Goal: Task Accomplishment & Management: Complete application form

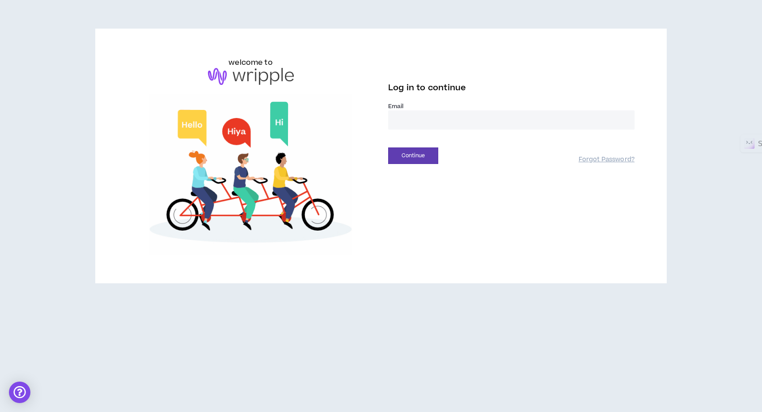
click at [423, 121] on input "email" at bounding box center [511, 119] width 246 height 19
type input "**********"
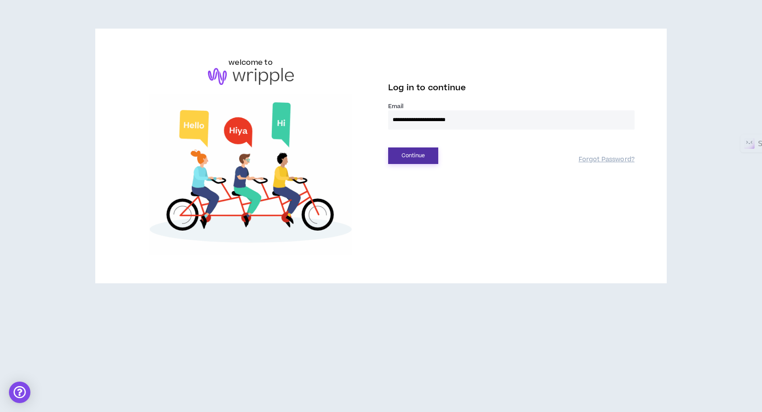
click at [409, 153] on button "Continue" at bounding box center [413, 156] width 50 height 17
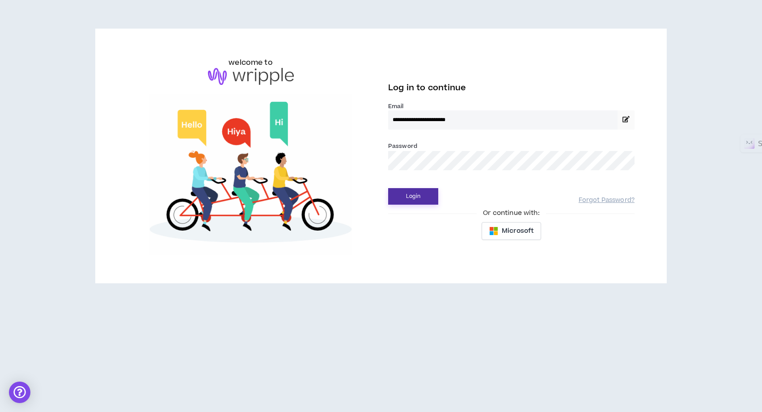
click at [407, 196] on button "Login" at bounding box center [413, 196] width 50 height 17
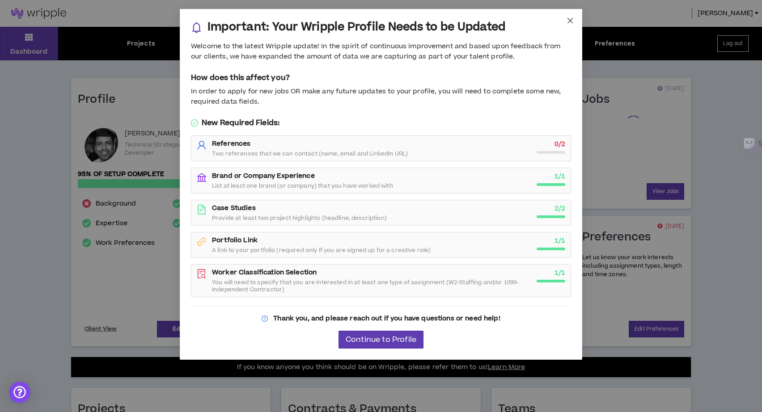
click at [573, 22] on icon "close" at bounding box center [570, 20] width 7 height 7
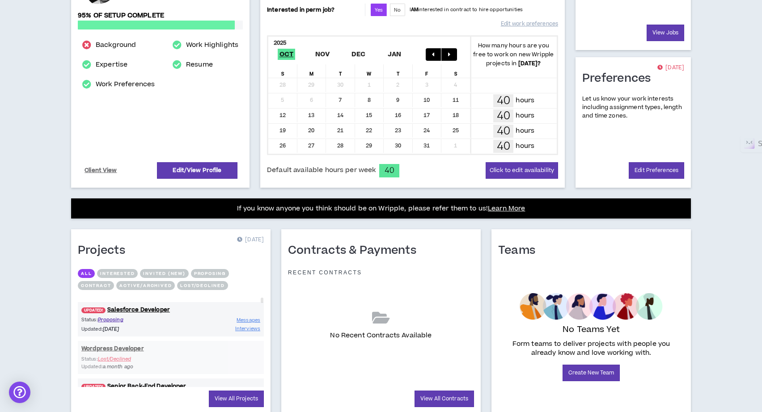
scroll to position [191, 0]
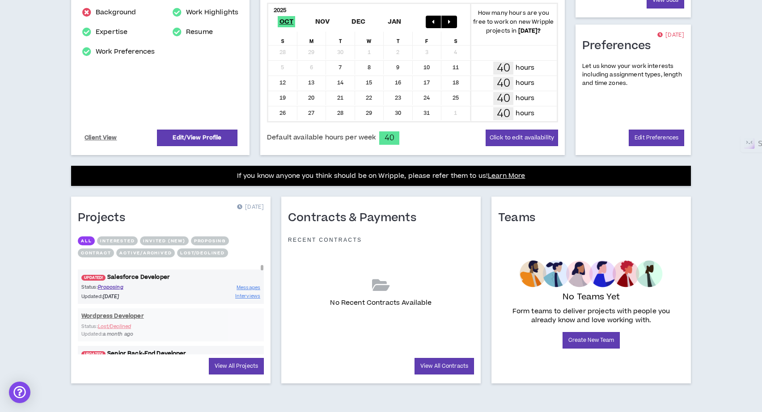
click at [148, 277] on link "UPDATED! Salesforce Developer" at bounding box center [171, 277] width 186 height 8
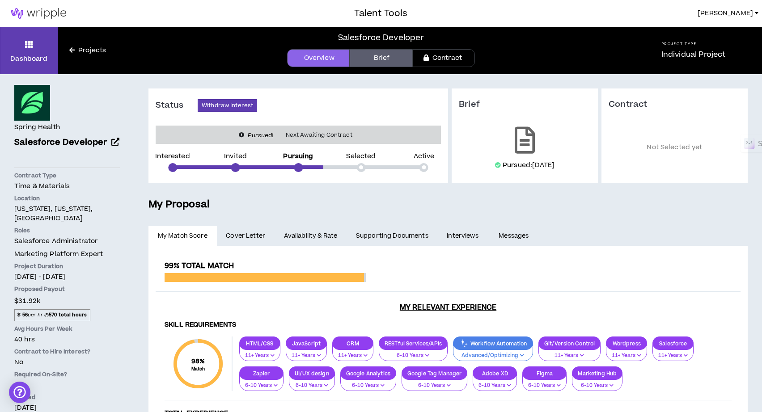
click at [377, 63] on link "Brief" at bounding box center [381, 58] width 63 height 18
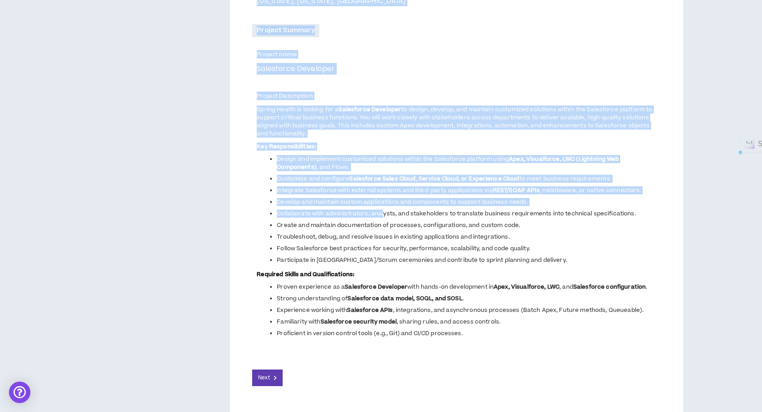
scroll to position [312, 0]
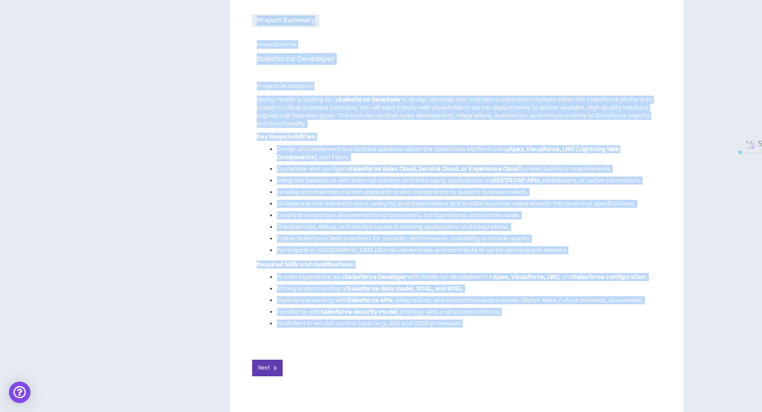
drag, startPoint x: 248, startPoint y: 56, endPoint x: 484, endPoint y: 329, distance: 360.3
click at [484, 329] on div "Salesforce Developer Client and Project Overview Client Name and Industry Clien…" at bounding box center [456, 110] width 453 height 621
copy div "Client Name and Industry Client Spring Health Project Location [US_STATE], [US_…"
click at [271, 373] on button "Next" at bounding box center [267, 368] width 30 height 17
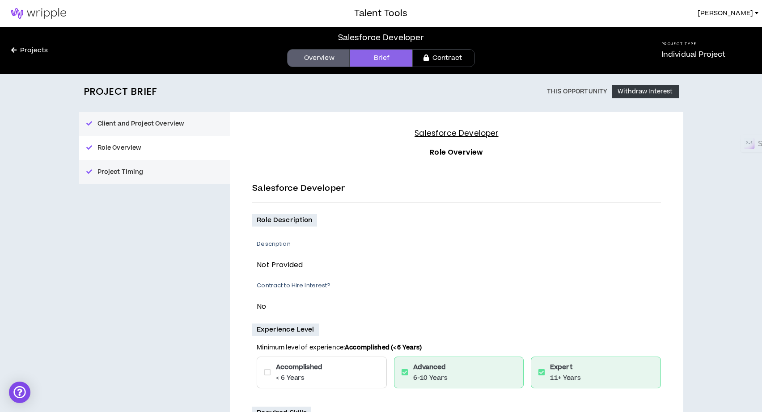
click at [330, 61] on link "Overview" at bounding box center [318, 58] width 63 height 18
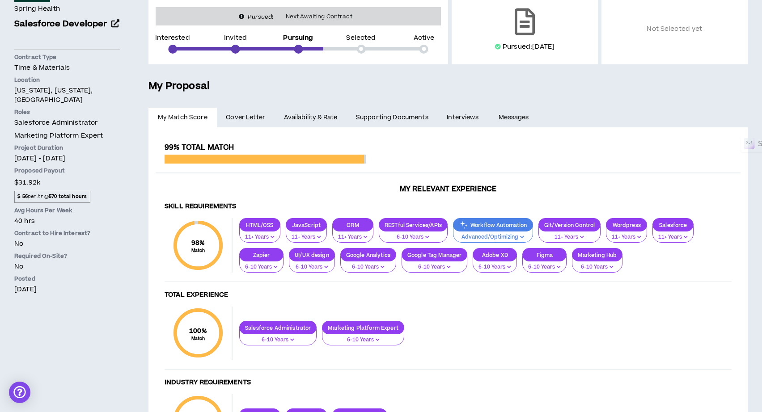
scroll to position [124, 0]
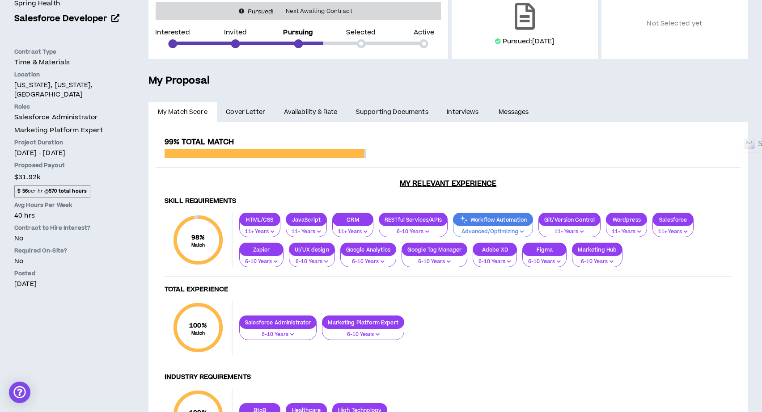
click at [29, 178] on span "$31.92k" at bounding box center [27, 177] width 26 height 12
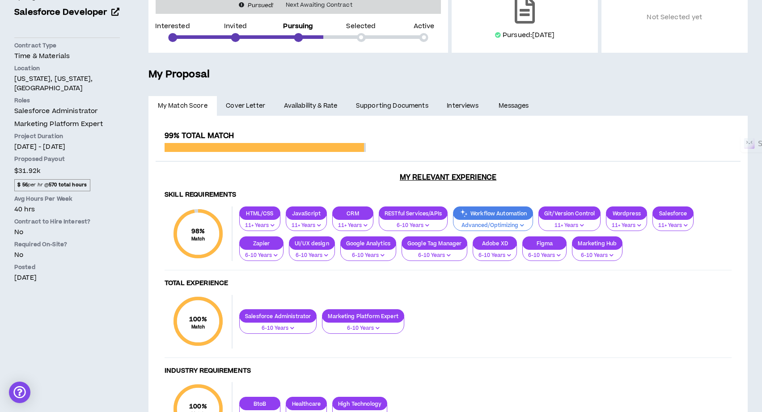
click at [314, 119] on div "**********" at bounding box center [447, 293] width 599 height 354
click at [325, 106] on link "Availability & Rate" at bounding box center [311, 106] width 72 height 20
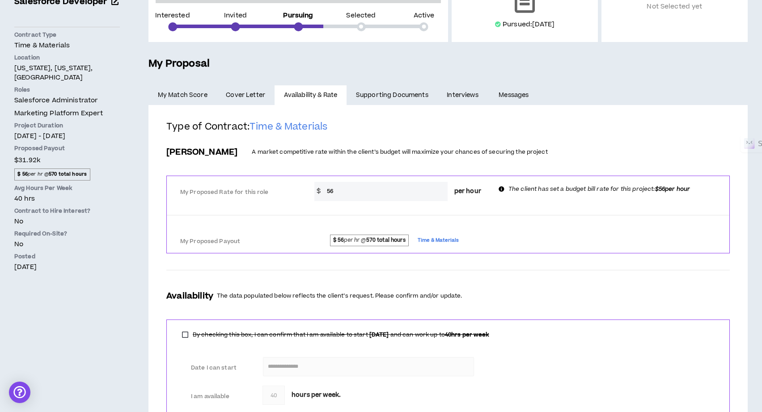
scroll to position [147, 0]
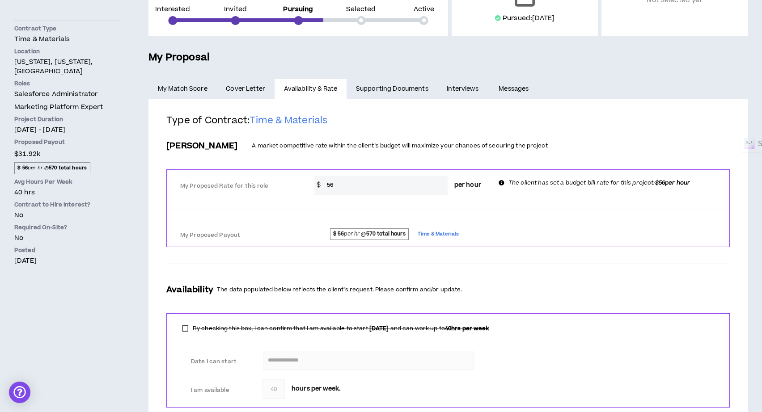
click at [376, 192] on input "56" at bounding box center [384, 185] width 125 height 19
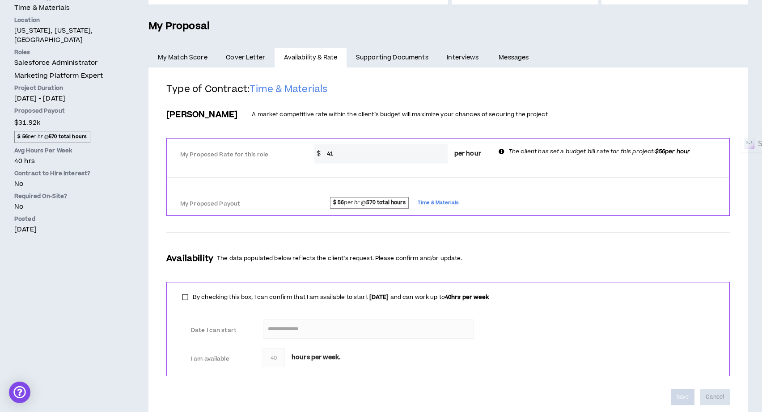
scroll to position [179, 0]
type input "41"
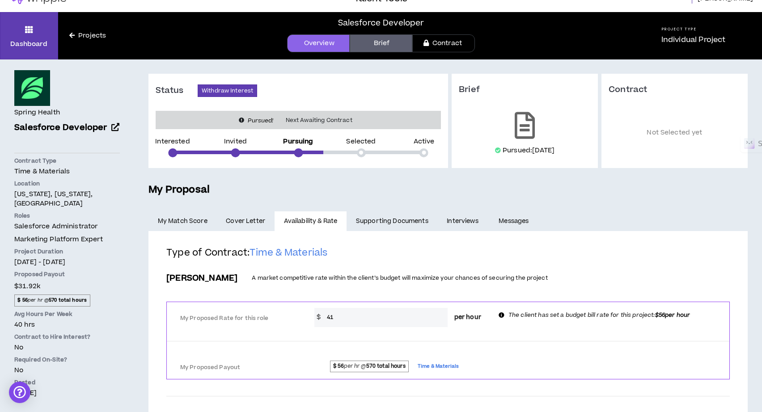
scroll to position [14, 0]
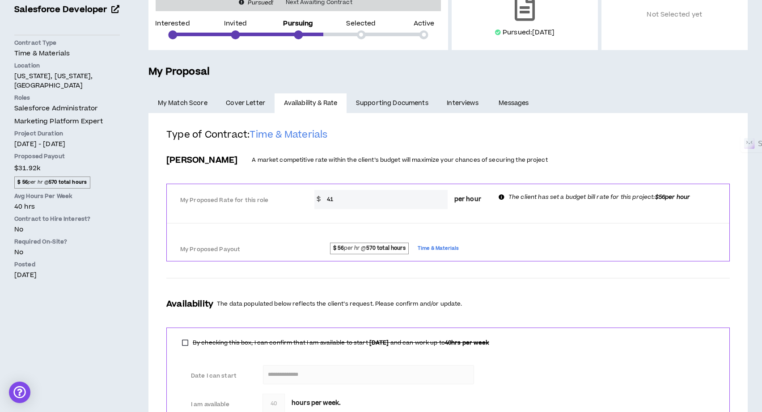
click at [404, 101] on link "Supporting Documents" at bounding box center [392, 103] width 91 height 20
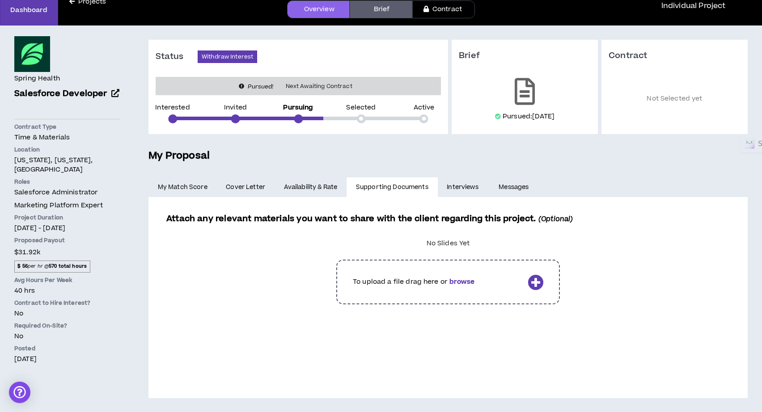
click at [471, 186] on link "Interviews" at bounding box center [464, 188] width 52 height 20
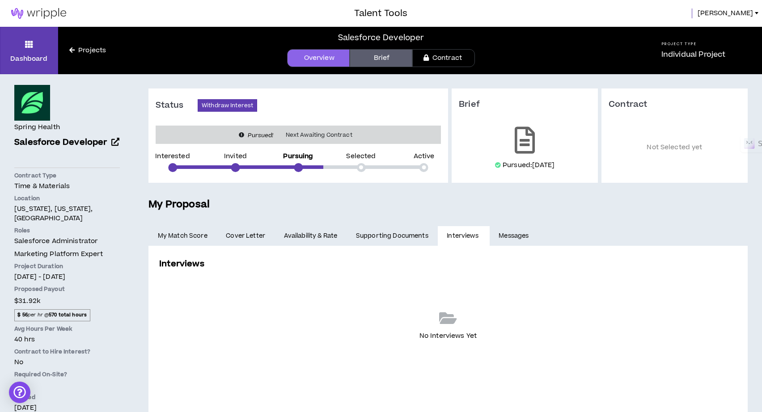
click at [517, 237] on link "Messages" at bounding box center [515, 236] width 51 height 20
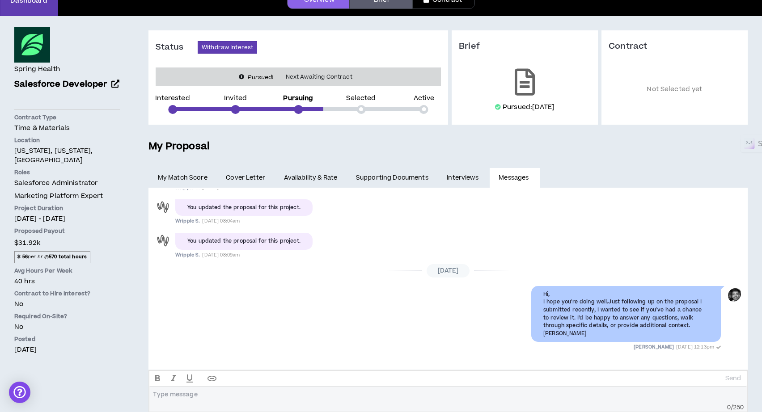
scroll to position [74, 0]
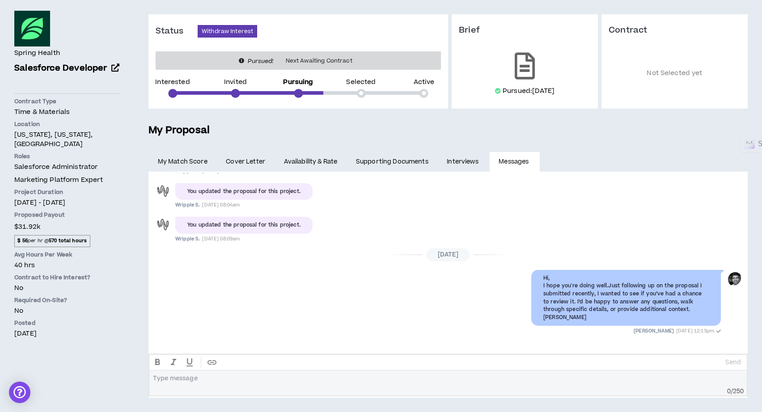
click at [196, 162] on link "My Match Score" at bounding box center [182, 162] width 68 height 20
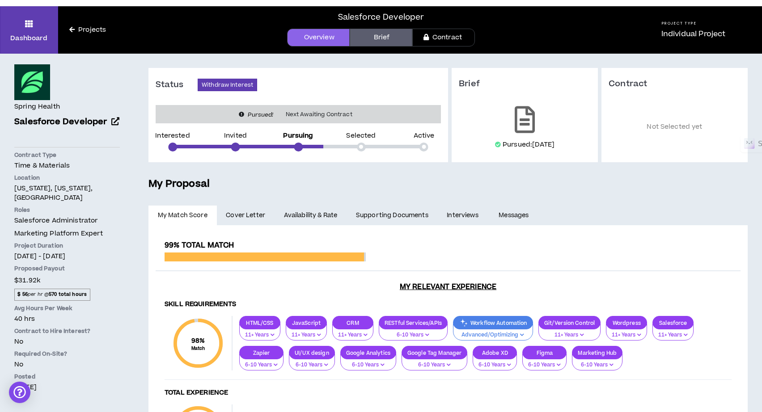
click at [240, 212] on span "Cover Letter" at bounding box center [245, 216] width 39 height 10
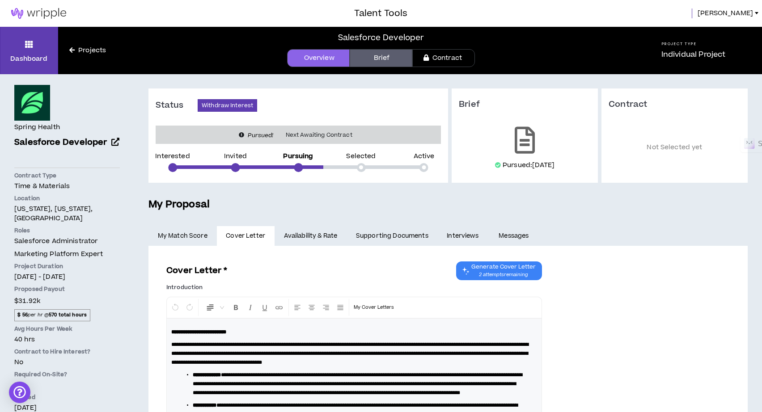
click at [102, 51] on link "Projects" at bounding box center [87, 51] width 59 height 10
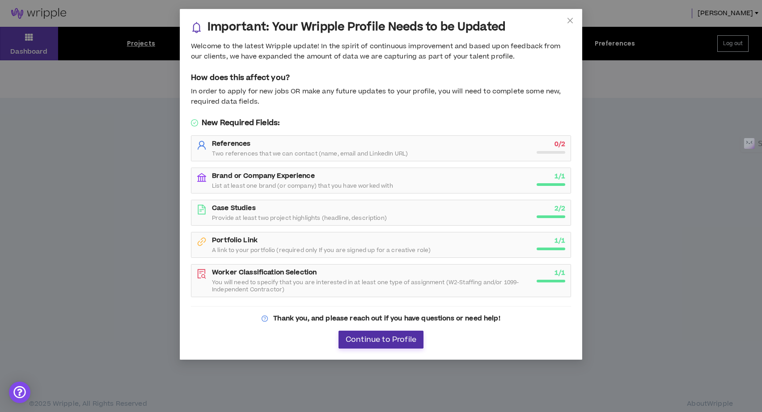
click at [346, 346] on button "Continue to Profile" at bounding box center [381, 340] width 85 height 18
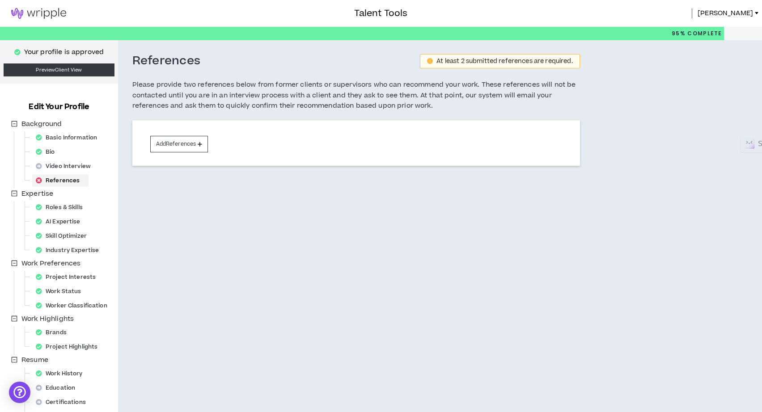
click at [35, 8] on img at bounding box center [38, 13] width 77 height 11
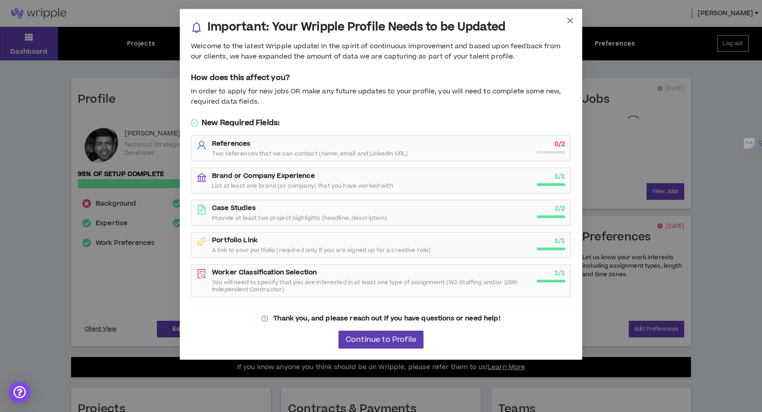
click at [569, 16] on span "Close" at bounding box center [570, 21] width 24 height 24
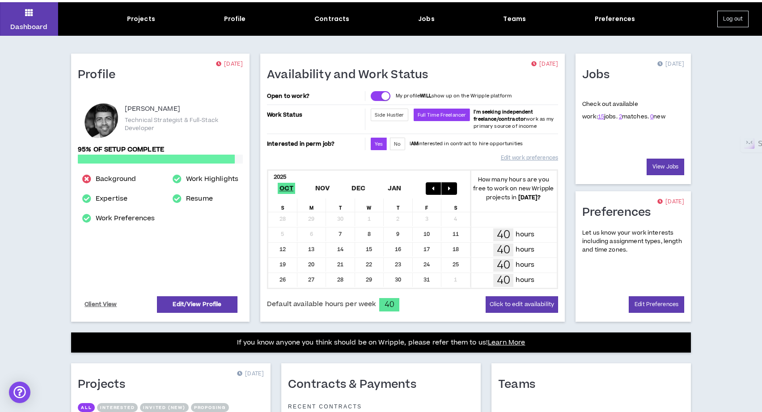
scroll to position [17, 0]
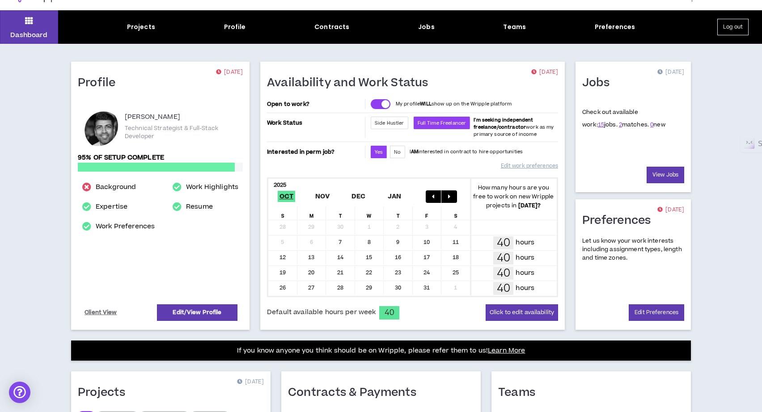
click at [146, 20] on div "Dashboard Projects Profile Contracts Jobs Teams Preferences Log out" at bounding box center [381, 27] width 762 height 34
click at [146, 27] on div "Projects" at bounding box center [141, 26] width 28 height 9
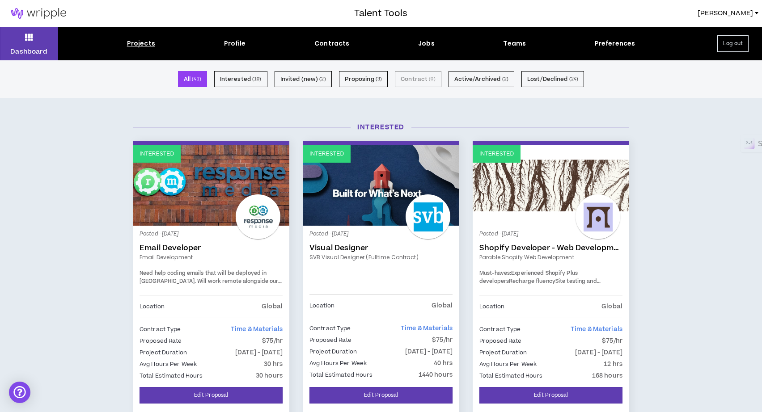
scroll to position [11, 0]
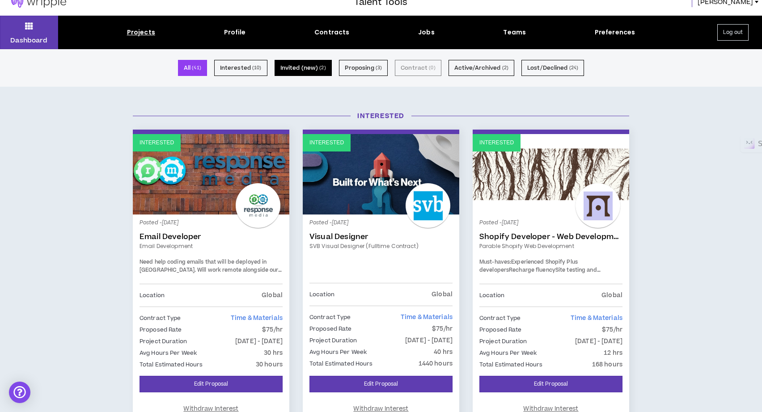
click at [294, 65] on button "Invited (new) ( 2 )" at bounding box center [303, 68] width 57 height 16
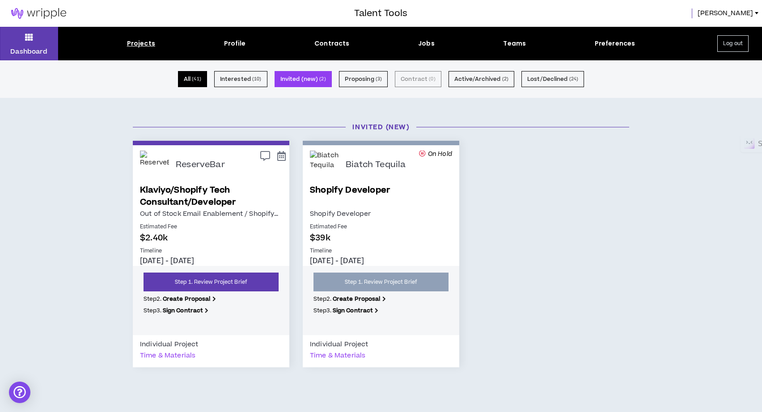
click at [201, 80] on small "( 41 )" at bounding box center [196, 79] width 9 height 8
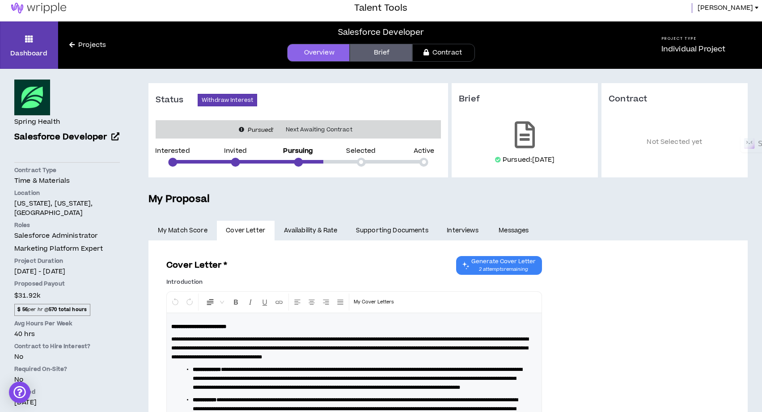
scroll to position [2, 0]
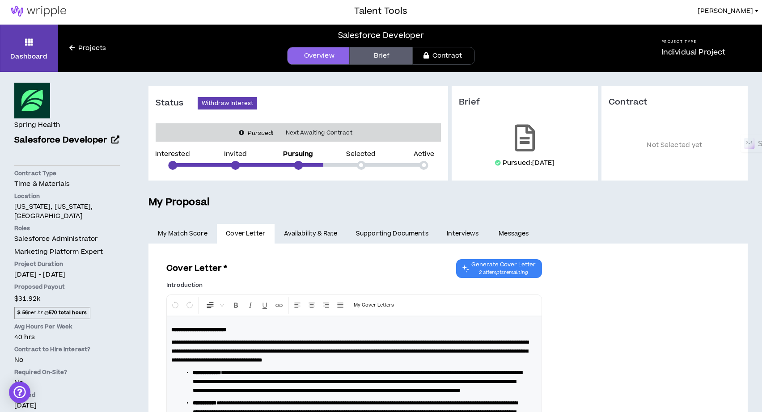
click at [303, 230] on link "Availability & Rate" at bounding box center [311, 234] width 72 height 20
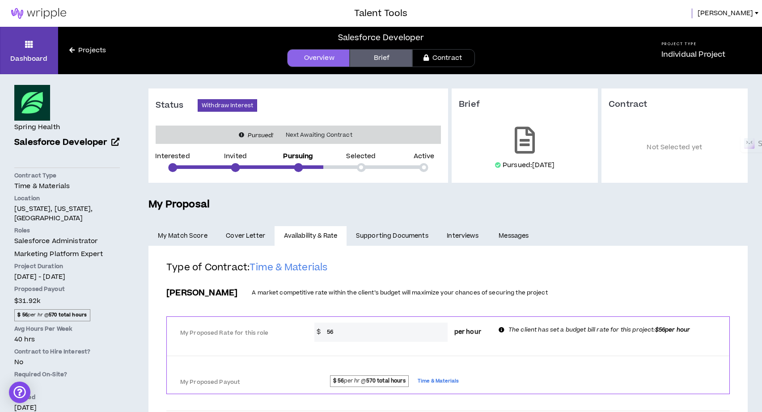
click at [236, 244] on link "Cover Letter" at bounding box center [246, 236] width 58 height 20
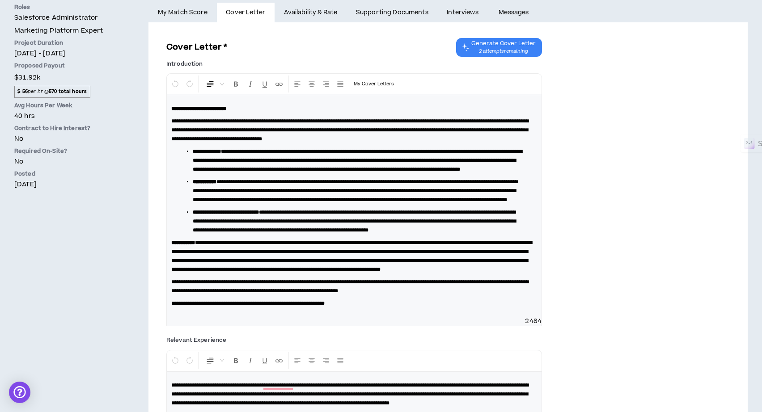
scroll to position [235, 0]
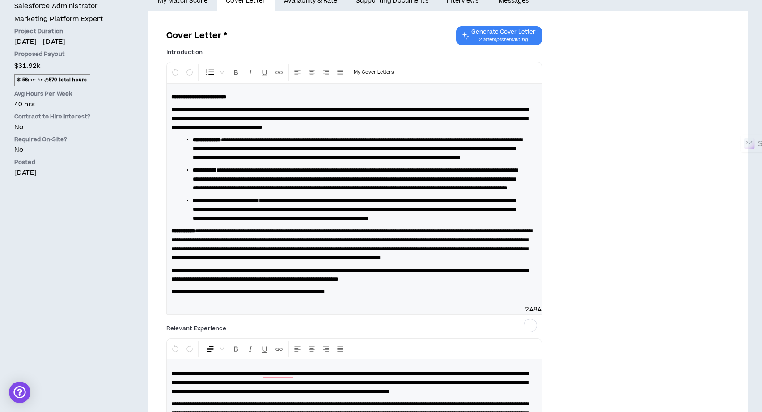
click at [242, 191] on span "**********" at bounding box center [355, 179] width 325 height 23
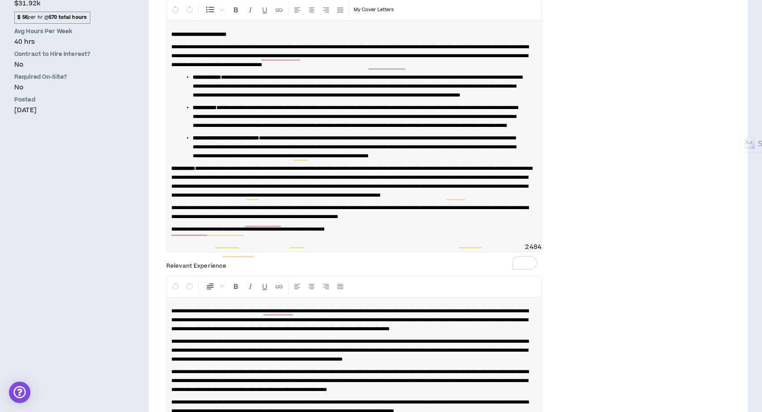
scroll to position [313, 0]
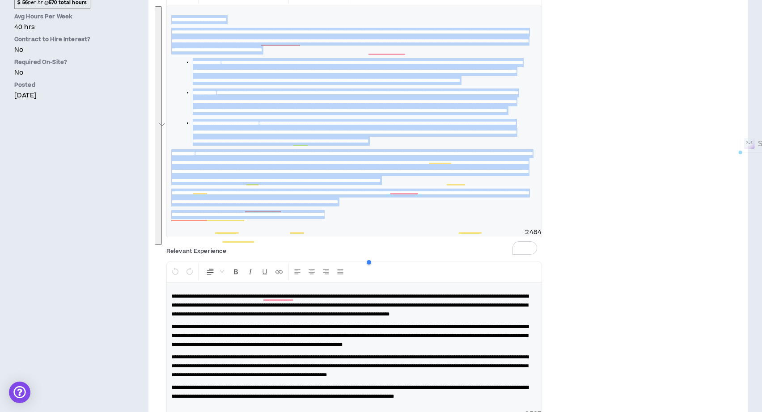
copy div "**********"
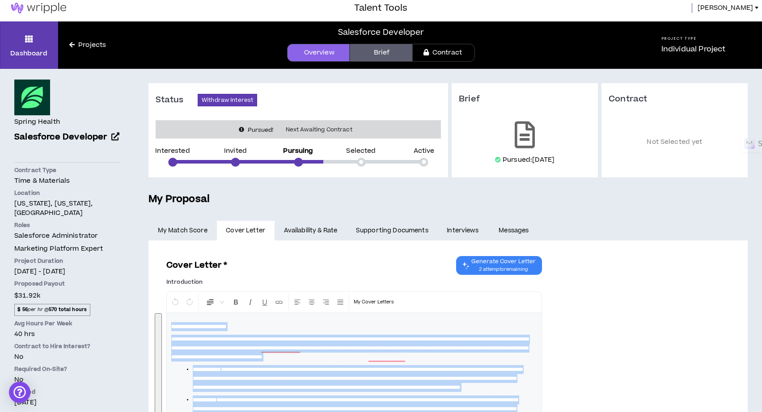
scroll to position [0, 0]
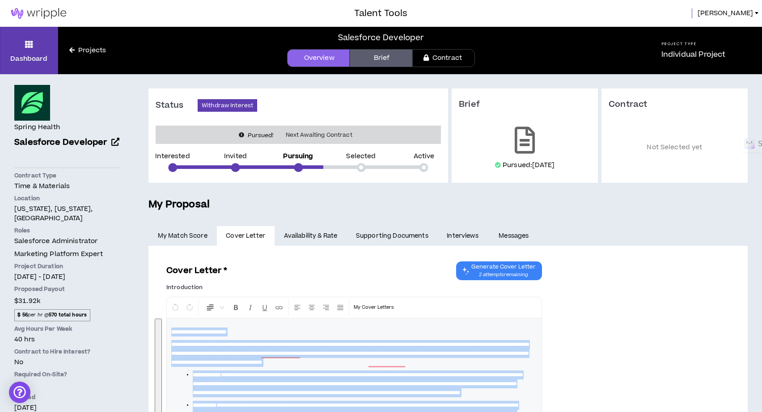
click at [397, 57] on link "Brief" at bounding box center [381, 58] width 63 height 18
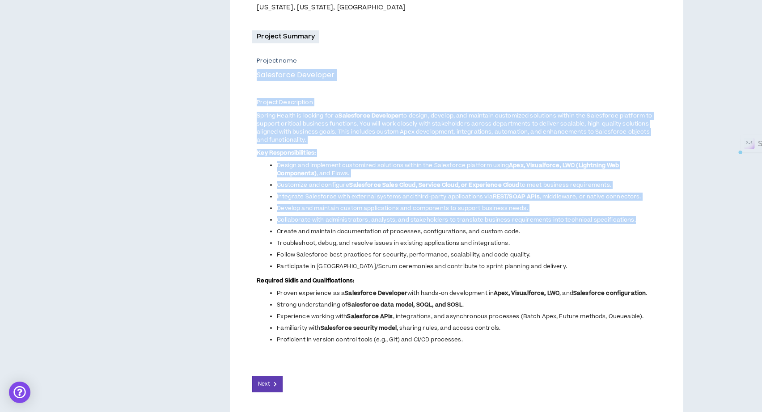
scroll to position [300, 0]
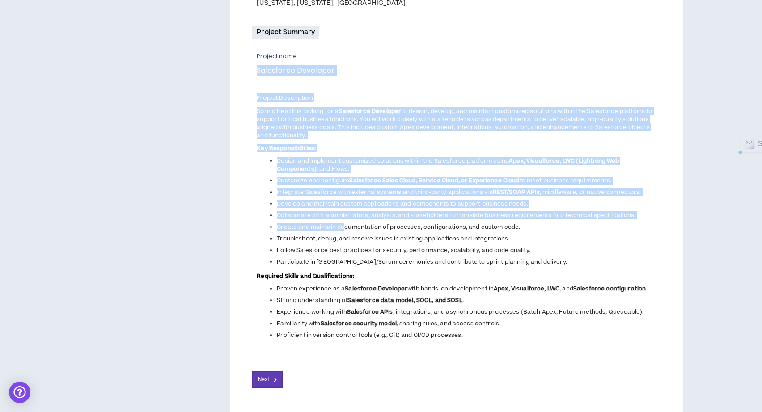
drag, startPoint x: 257, startPoint y: 103, endPoint x: 345, endPoint y: 225, distance: 150.6
click at [345, 225] on div "Project name Salesforce Developer Project Description Spring Health is looking …" at bounding box center [456, 195] width 408 height 287
click at [345, 225] on span "Create and maintain documentation of processes, configurations, and custom code." at bounding box center [398, 227] width 243 height 8
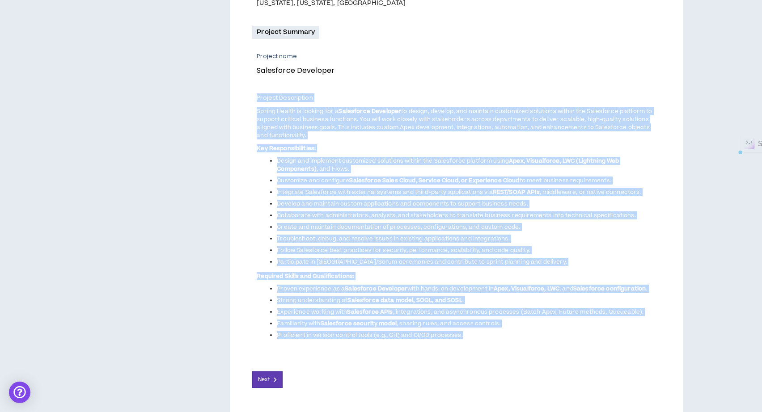
drag, startPoint x: 257, startPoint y: 101, endPoint x: 497, endPoint y: 337, distance: 337.5
click at [497, 337] on div "Project Description Spring Health is looking for a Salesforce Developer to desi…" at bounding box center [459, 217] width 404 height 246
copy div "Project Description Spring Health is looking for a Salesforce Developer to desi…"
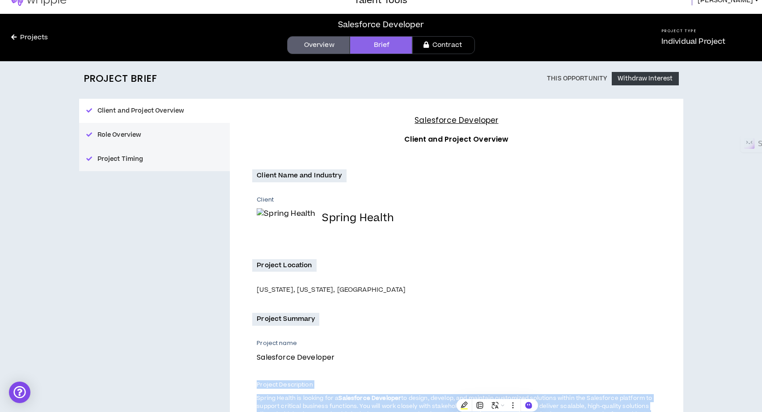
scroll to position [2, 0]
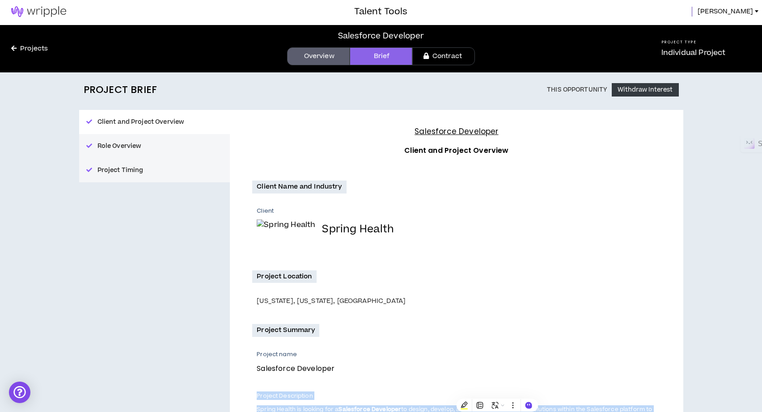
click at [327, 54] on link "Overview" at bounding box center [318, 56] width 63 height 18
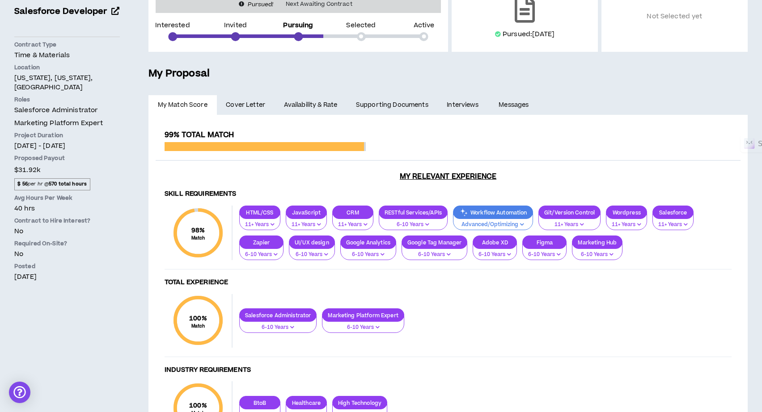
click at [258, 107] on span "Cover Letter" at bounding box center [245, 105] width 39 height 10
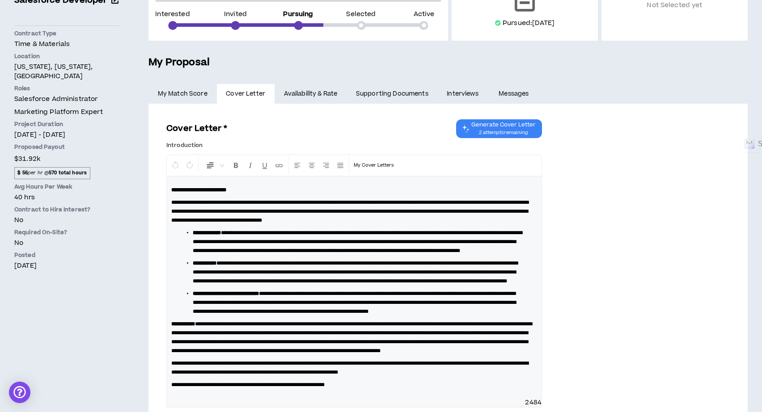
scroll to position [277, 0]
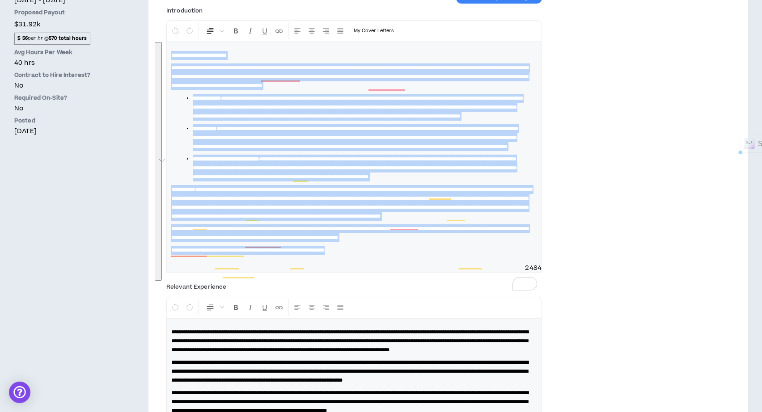
drag, startPoint x: 172, startPoint y: 52, endPoint x: 399, endPoint y: 297, distance: 333.6
click at [399, 264] on div "**********" at bounding box center [354, 153] width 375 height 222
copy div "**********"
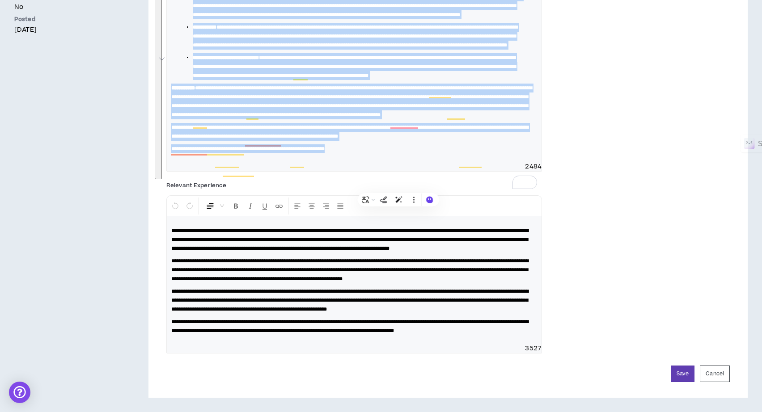
scroll to position [394, 0]
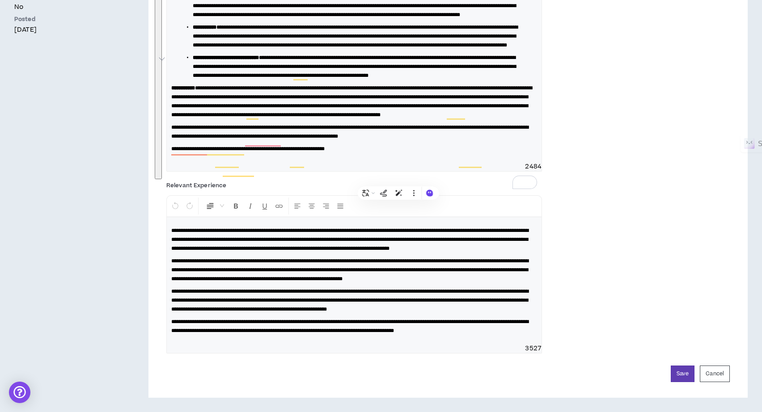
click at [259, 251] on span "**********" at bounding box center [349, 239] width 357 height 23
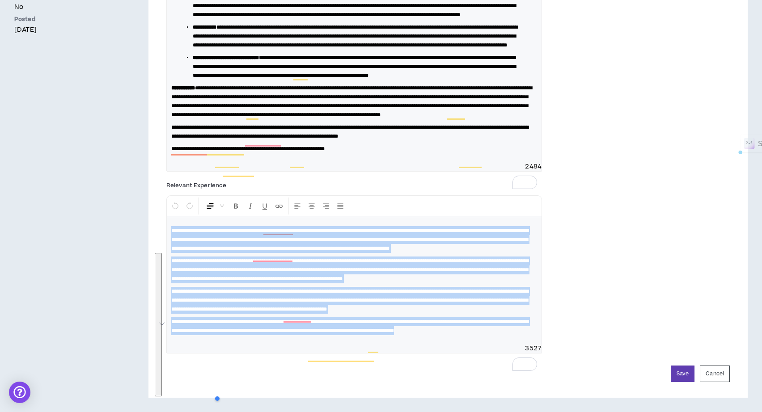
copy div "**********"
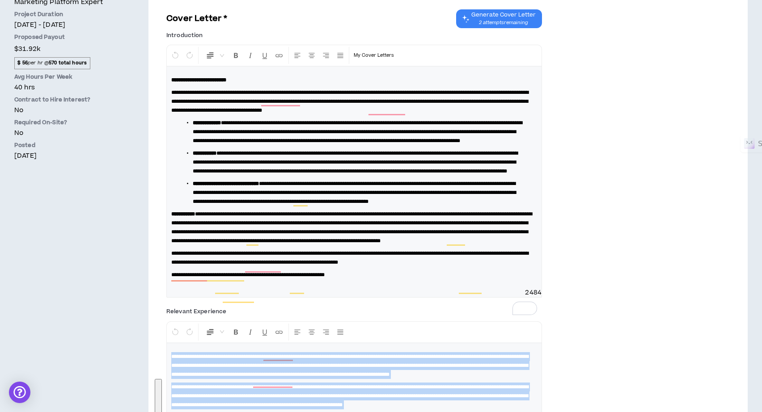
scroll to position [0, 0]
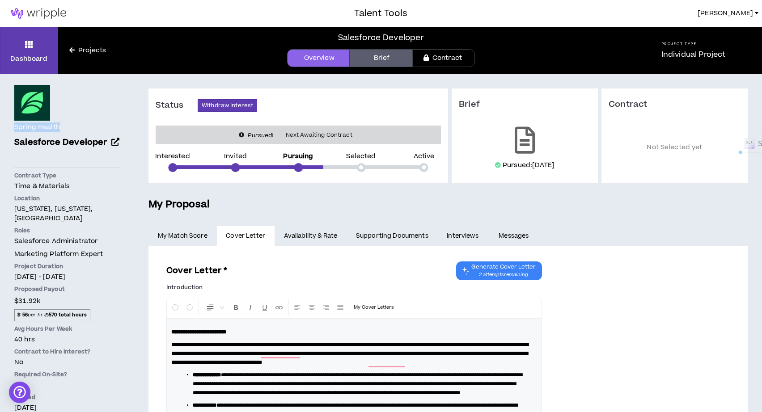
drag, startPoint x: 10, startPoint y: 129, endPoint x: 65, endPoint y: 127, distance: 55.0
copy h4 "Spring Health"
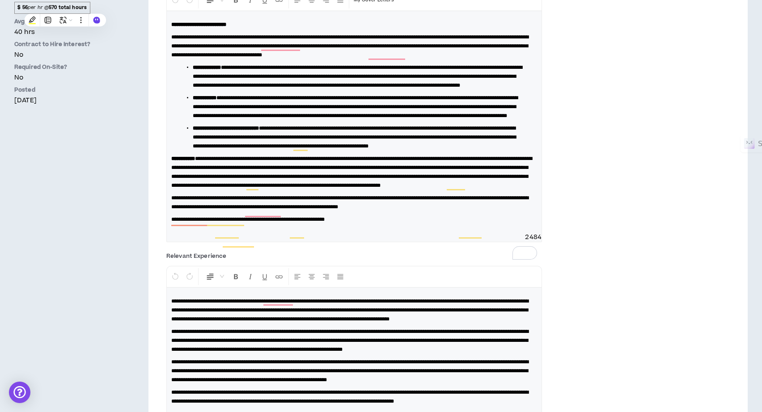
scroll to position [319, 0]
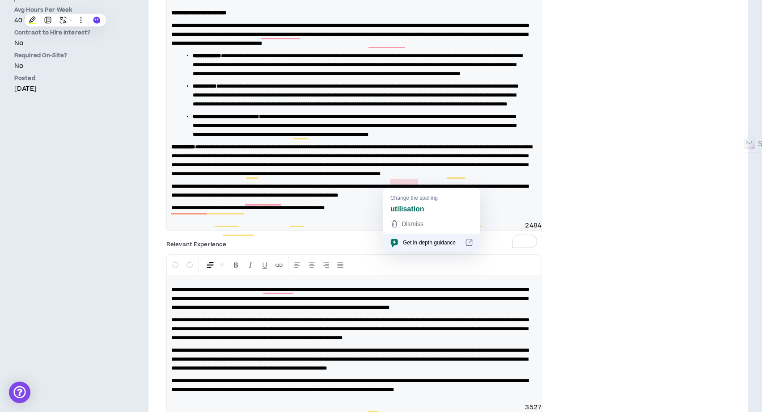
click at [410, 177] on span "**********" at bounding box center [351, 160] width 361 height 32
click at [421, 176] on span "**********" at bounding box center [351, 160] width 361 height 32
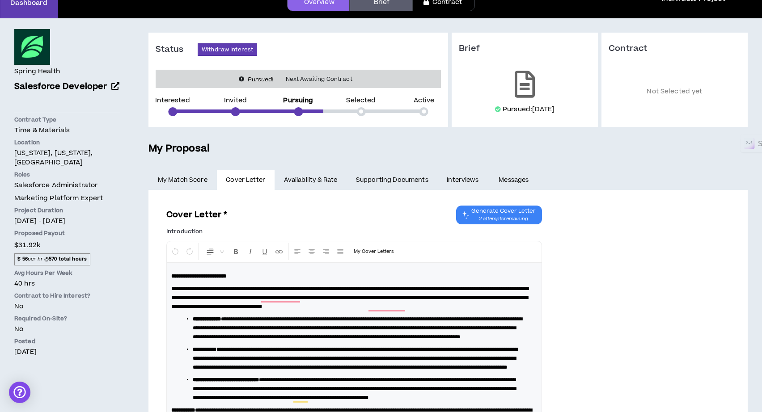
scroll to position [58, 0]
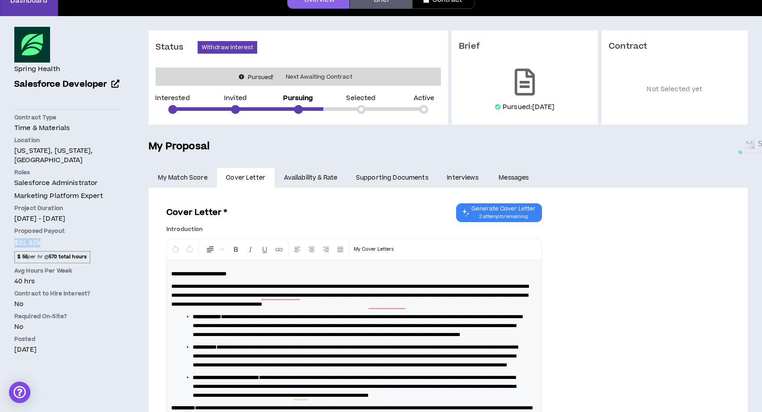
drag, startPoint x: 73, startPoint y: 242, endPoint x: 17, endPoint y: 238, distance: 57.0
click at [17, 238] on span "$31.92k $ 56 per hr @ 570 total hours" at bounding box center [67, 251] width 110 height 29
click at [25, 242] on span "$31.92k" at bounding box center [27, 243] width 26 height 12
drag, startPoint x: 18, startPoint y: 243, endPoint x: 46, endPoint y: 246, distance: 27.4
click at [46, 246] on span "$31.92k $ 56 per hr @ 570 total hours" at bounding box center [67, 251] width 110 height 29
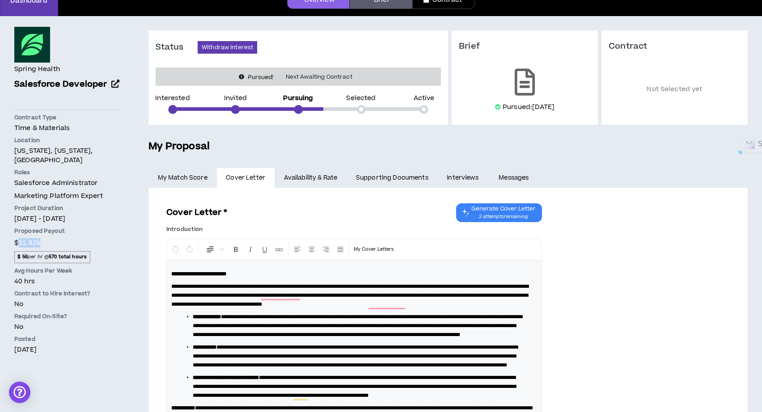
click at [40, 242] on span "$31.92k $ 56 per hr @ 570 total hours" at bounding box center [67, 251] width 110 height 29
drag, startPoint x: 19, startPoint y: 243, endPoint x: 35, endPoint y: 243, distance: 16.1
click at [35, 243] on span "$31.92k" at bounding box center [27, 243] width 26 height 12
drag, startPoint x: 51, startPoint y: 256, endPoint x: 58, endPoint y: 256, distance: 6.7
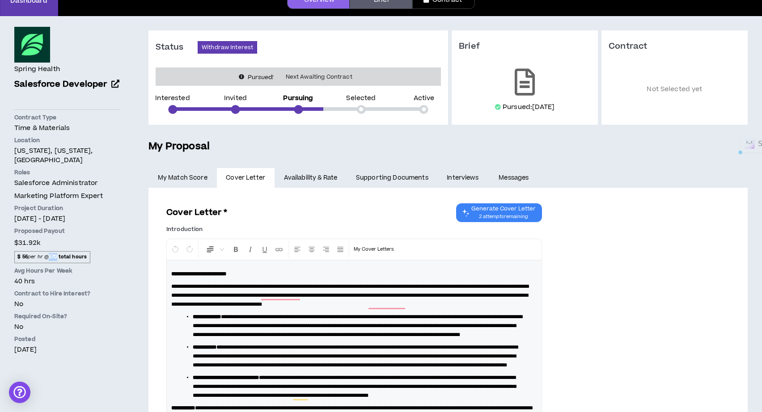
click at [58, 256] on strong "570 total hours" at bounding box center [68, 257] width 38 height 7
drag, startPoint x: 58, startPoint y: 257, endPoint x: 51, endPoint y: 257, distance: 7.2
click at [51, 257] on strong "570 total hours" at bounding box center [68, 257] width 38 height 7
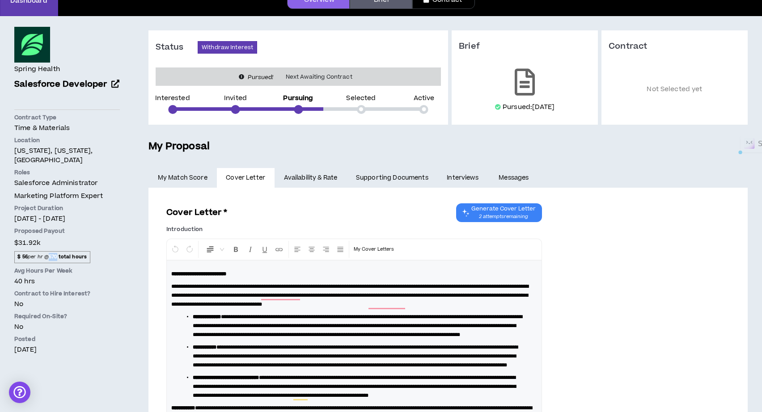
drag, startPoint x: 51, startPoint y: 257, endPoint x: 59, endPoint y: 259, distance: 8.4
click at [59, 259] on strong "570 total hours" at bounding box center [68, 257] width 38 height 7
drag, startPoint x: 88, startPoint y: 257, endPoint x: 15, endPoint y: 232, distance: 77.2
click at [15, 232] on div "Proposed Payout $31.92k $ 56 per hr @ 570 total hours" at bounding box center [67, 245] width 106 height 36
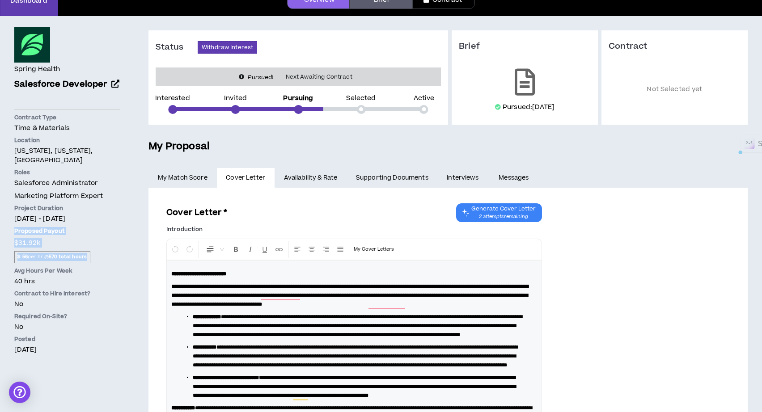
click at [15, 232] on p "Proposed Payout" at bounding box center [67, 231] width 106 height 8
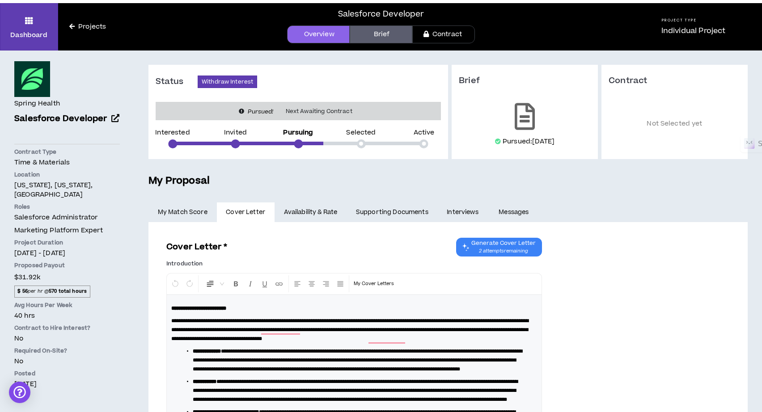
scroll to position [22, 0]
